Goal: Register for event/course

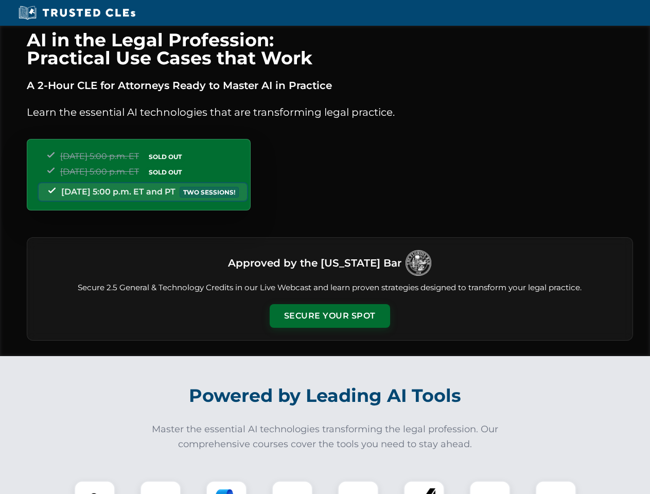
click at [329, 316] on button "Secure Your Spot" at bounding box center [330, 316] width 120 height 24
